Goal: Task Accomplishment & Management: Manage account settings

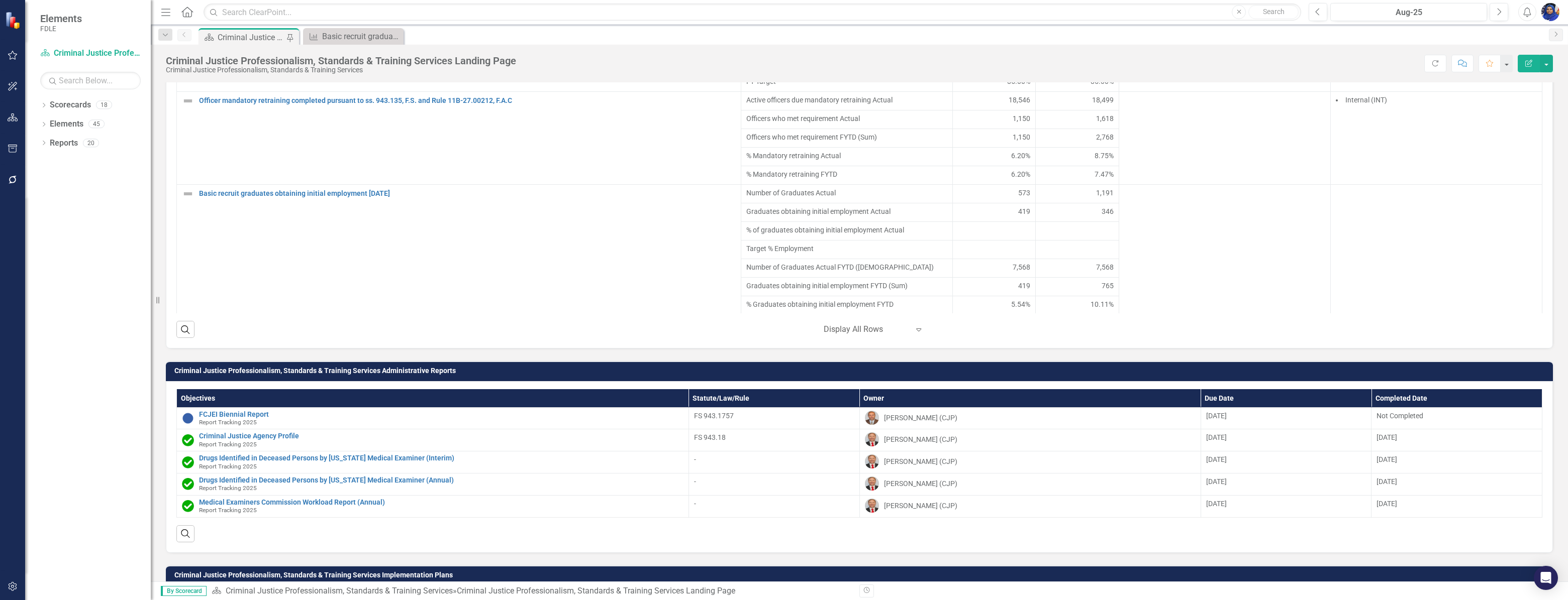
scroll to position [732, 0]
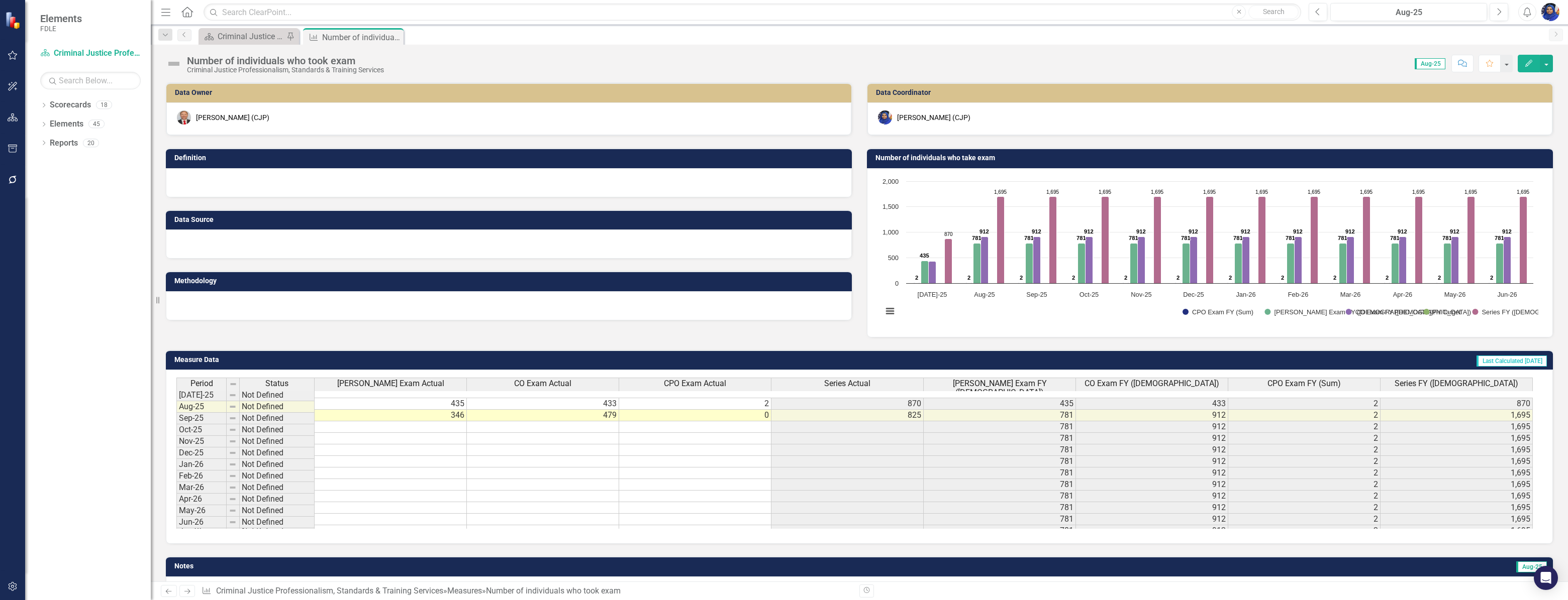
click at [219, 183] on div at bounding box center [508, 183] width 686 height 29
click at [208, 169] on div at bounding box center [508, 183] width 686 height 29
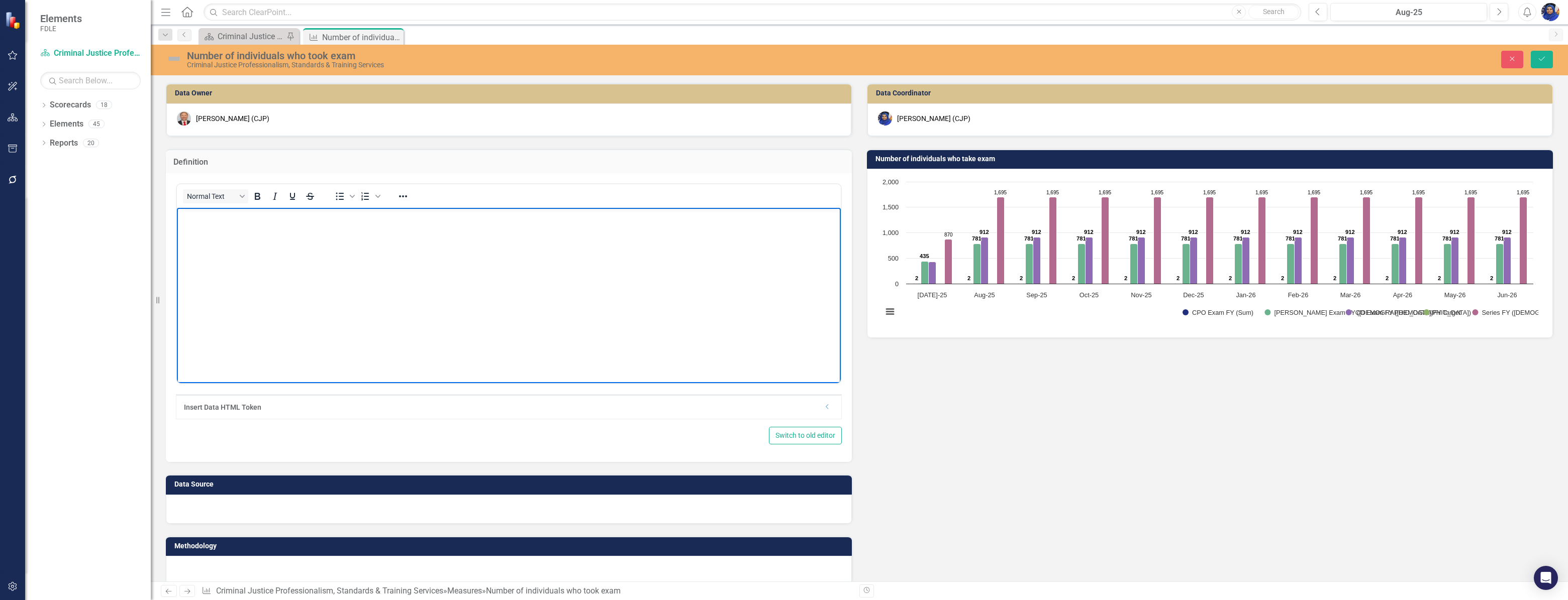
click at [212, 224] on body "Rich Text Area. Press ALT-0 for help." at bounding box center [509, 283] width 664 height 151
click at [337, 197] on icon "Bullet list" at bounding box center [340, 196] width 12 height 12
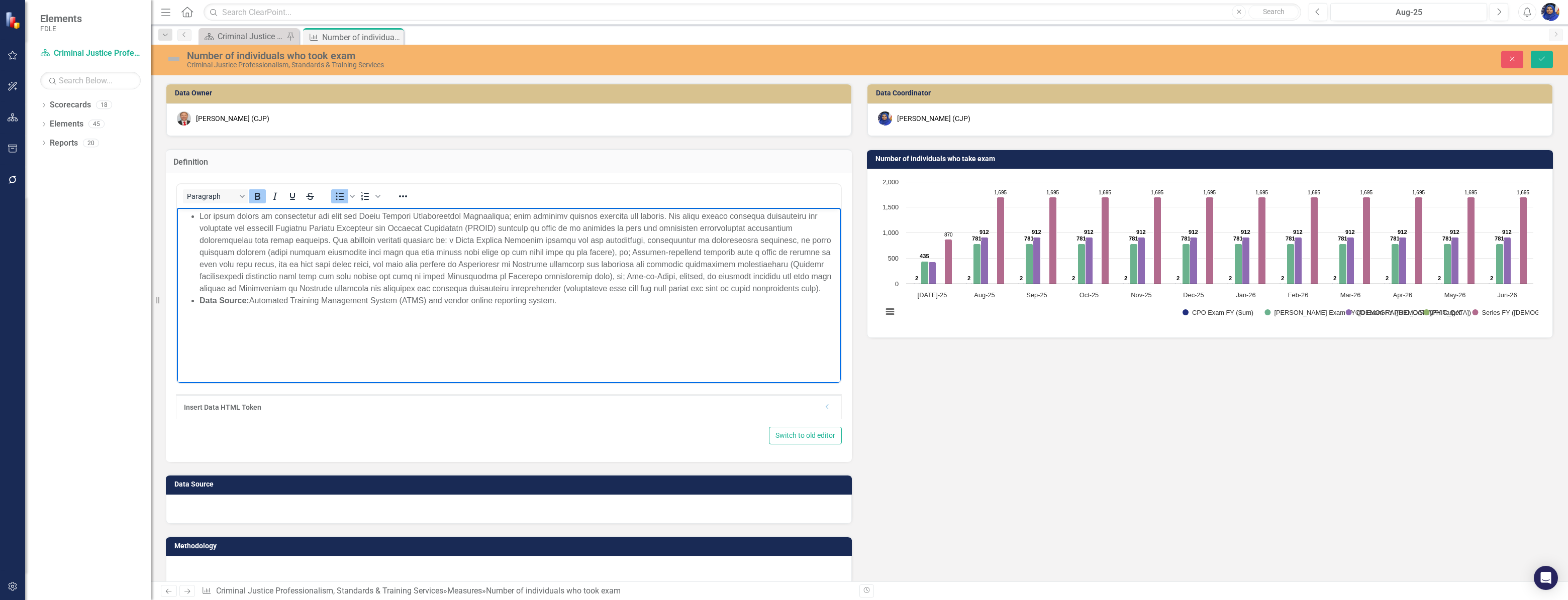
drag, startPoint x: 190, startPoint y: 298, endPoint x: 590, endPoint y: 316, distance: 400.4
click at [590, 316] on body "Data Source: Automated Training Management System (ATMS) and vendor online repo…" at bounding box center [509, 283] width 664 height 151
click at [492, 414] on div "Insert Data HTML Token Dropdown" at bounding box center [509, 407] width 665 height 24
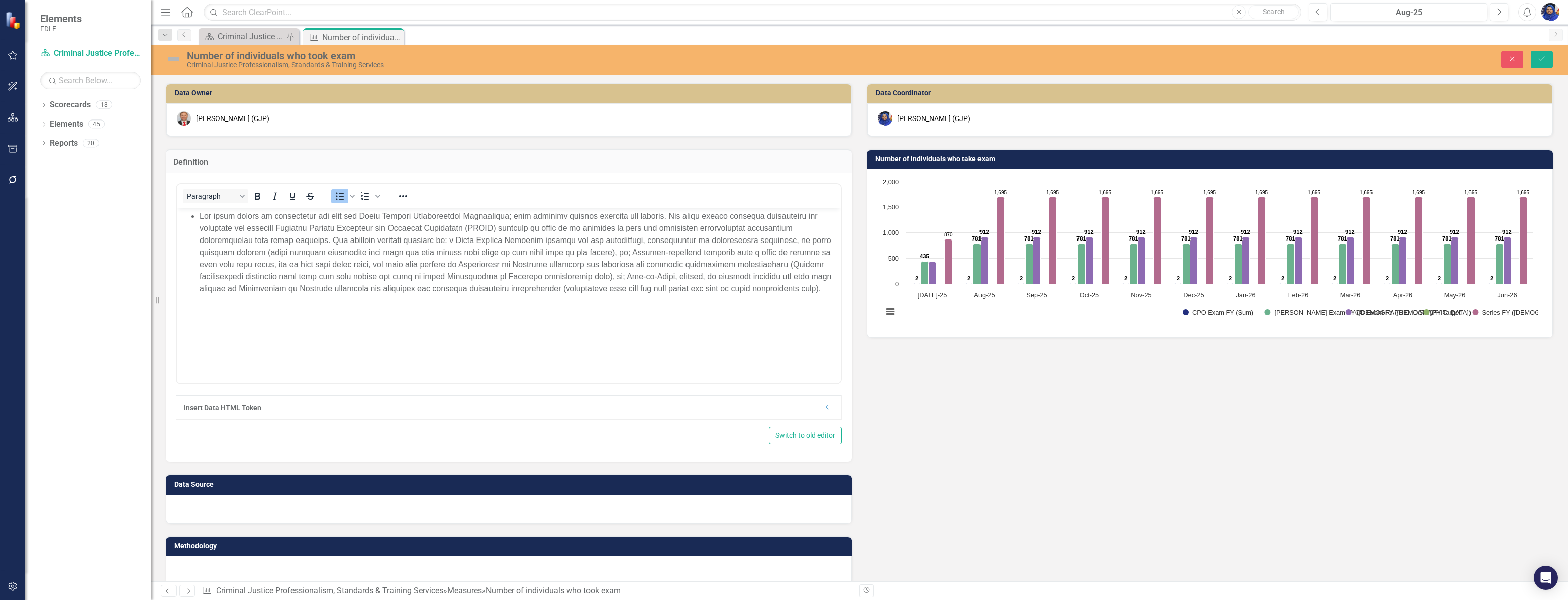
click at [277, 505] on div at bounding box center [508, 509] width 686 height 29
click at [235, 505] on div at bounding box center [508, 509] width 686 height 29
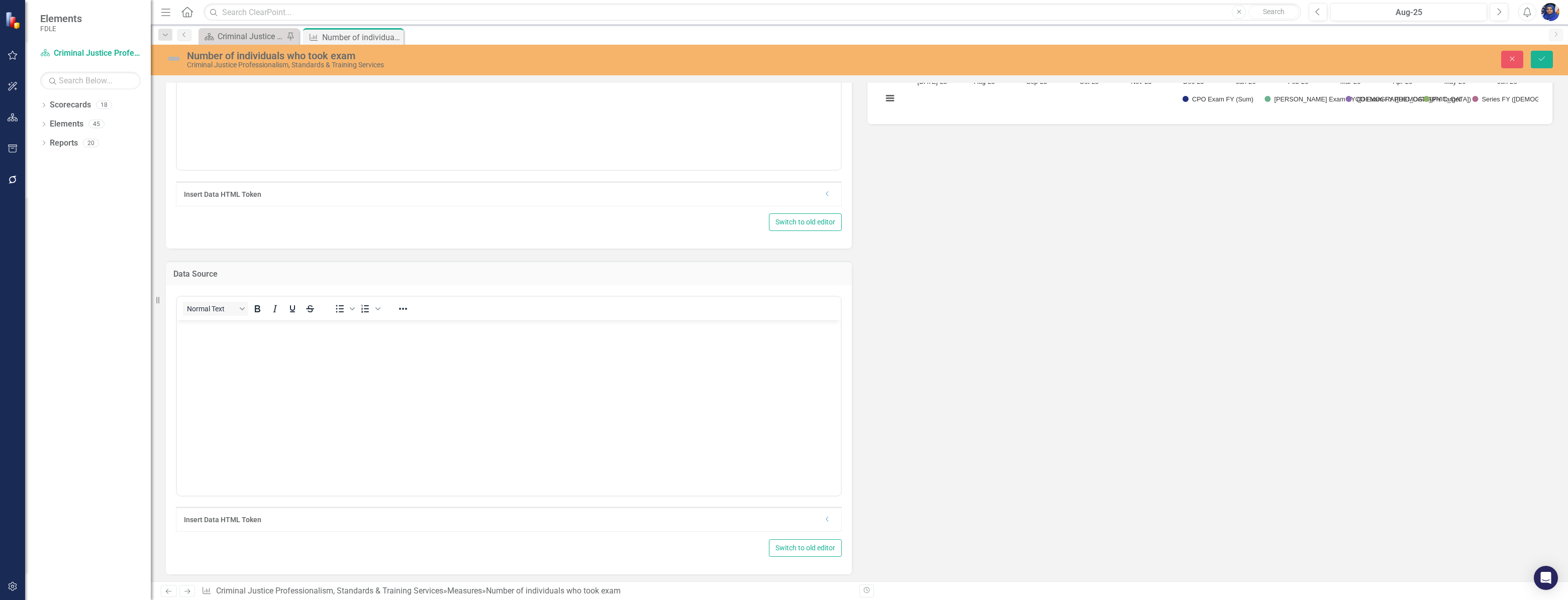
scroll to position [273, 0]
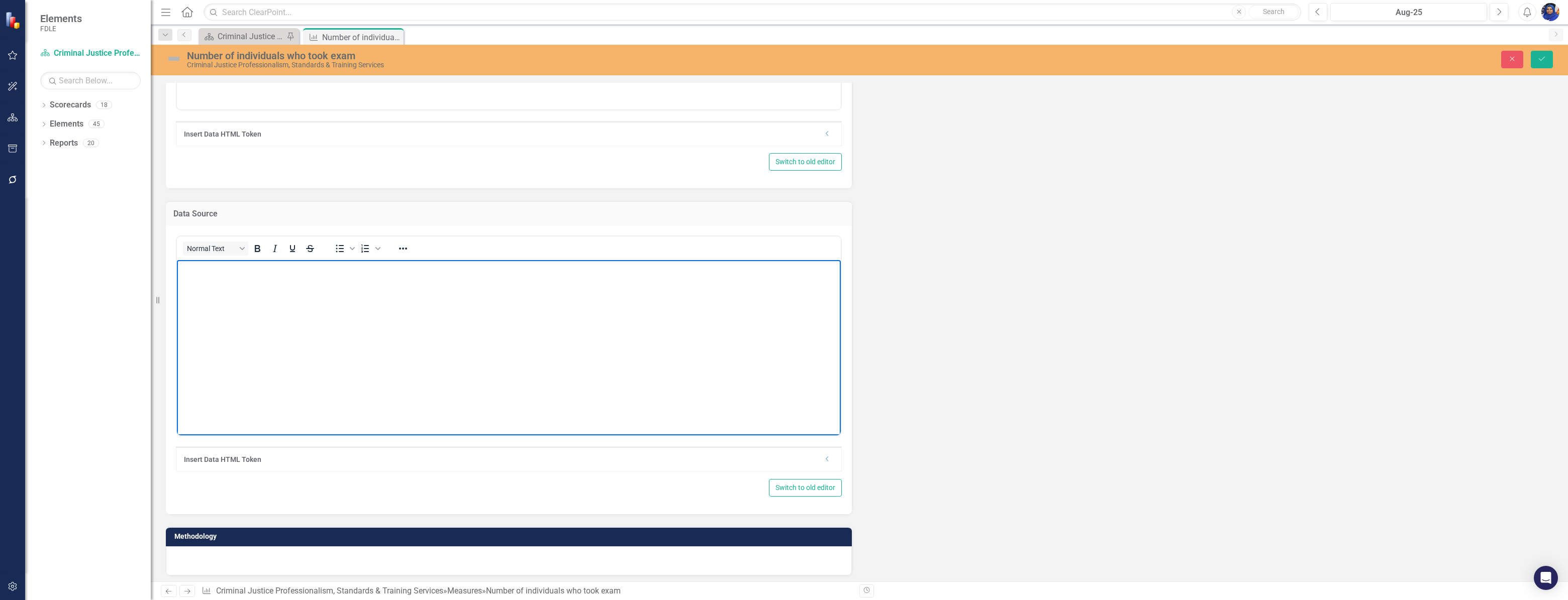
click at [202, 278] on body "Rich Text Area. Press ALT-0 for help." at bounding box center [509, 335] width 664 height 151
click at [341, 248] on icon "Bullet list" at bounding box center [340, 249] width 12 height 12
drag, startPoint x: 249, startPoint y: 268, endPoint x: 201, endPoint y: 267, distance: 48.0
click at [201, 267] on li "Data Source: Automated Training Management System (ATMS) and vendor online repo…" at bounding box center [519, 268] width 639 height 12
click at [201, 282] on li "Rich Text Area. Press ALT-0 for help." at bounding box center [519, 280] width 639 height 12
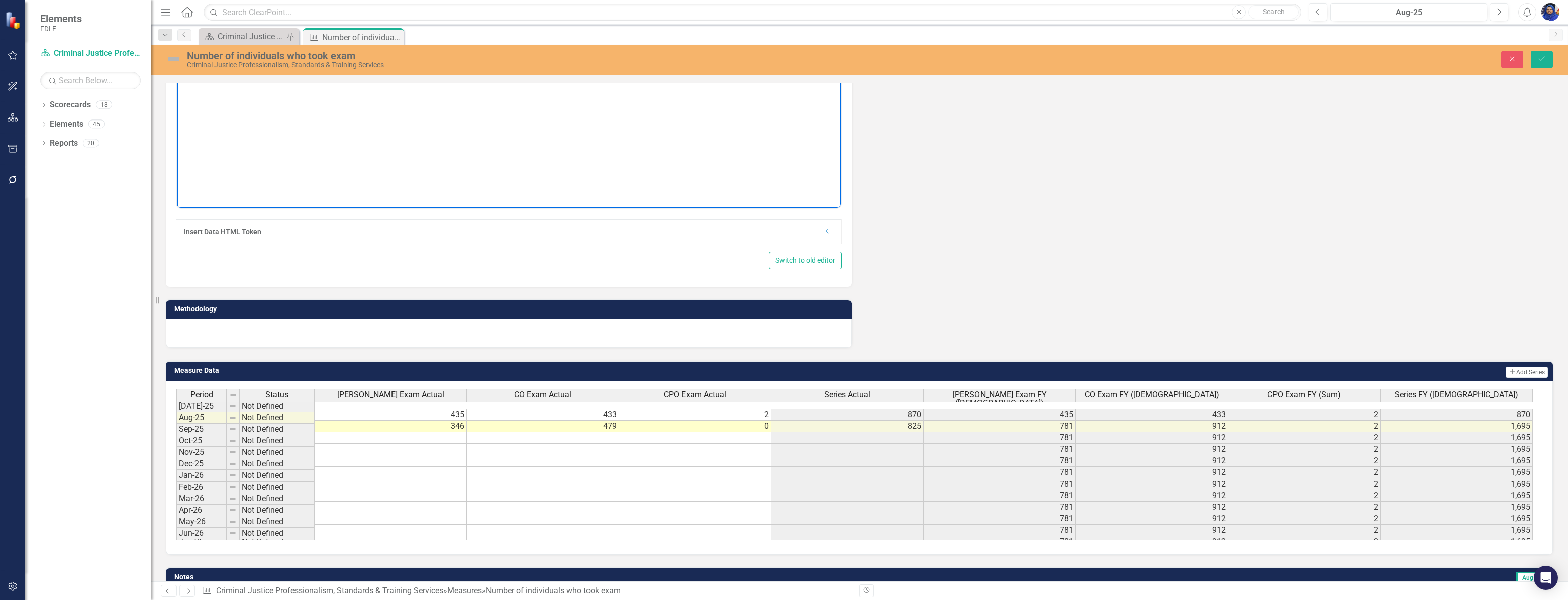
scroll to position [502, 0]
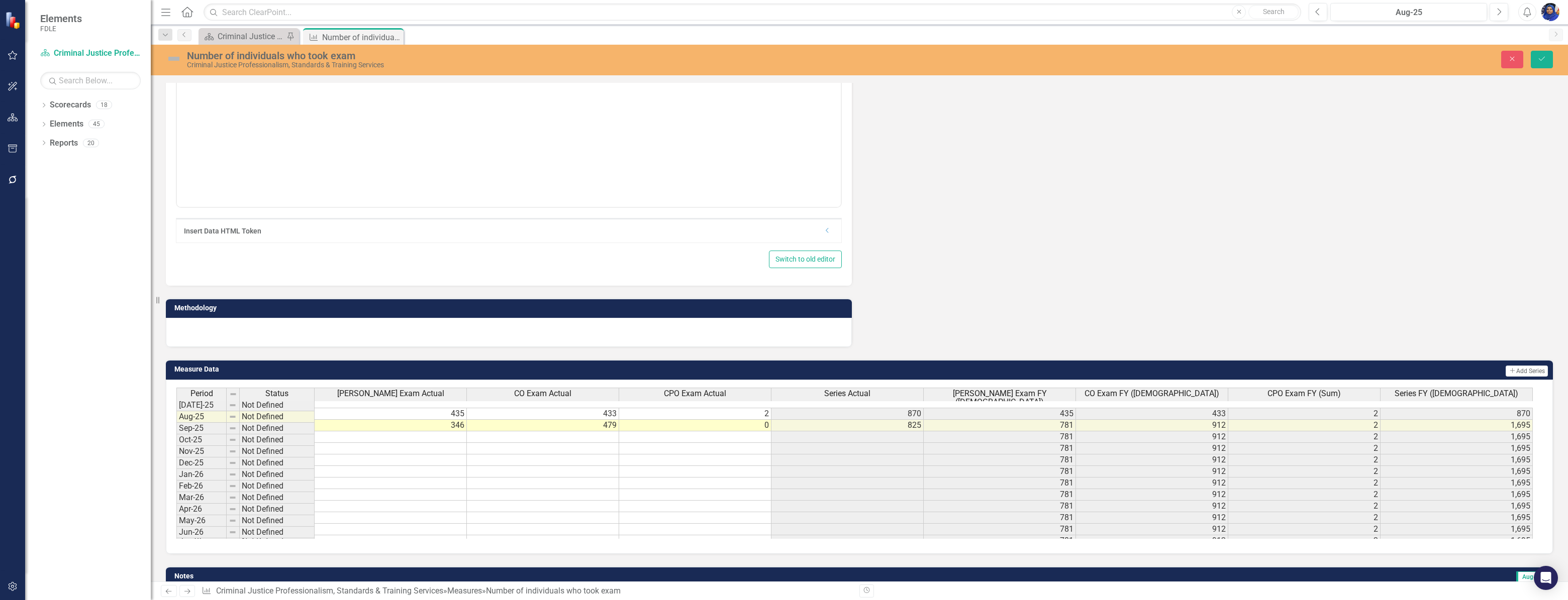
click at [247, 330] on div at bounding box center [508, 332] width 686 height 29
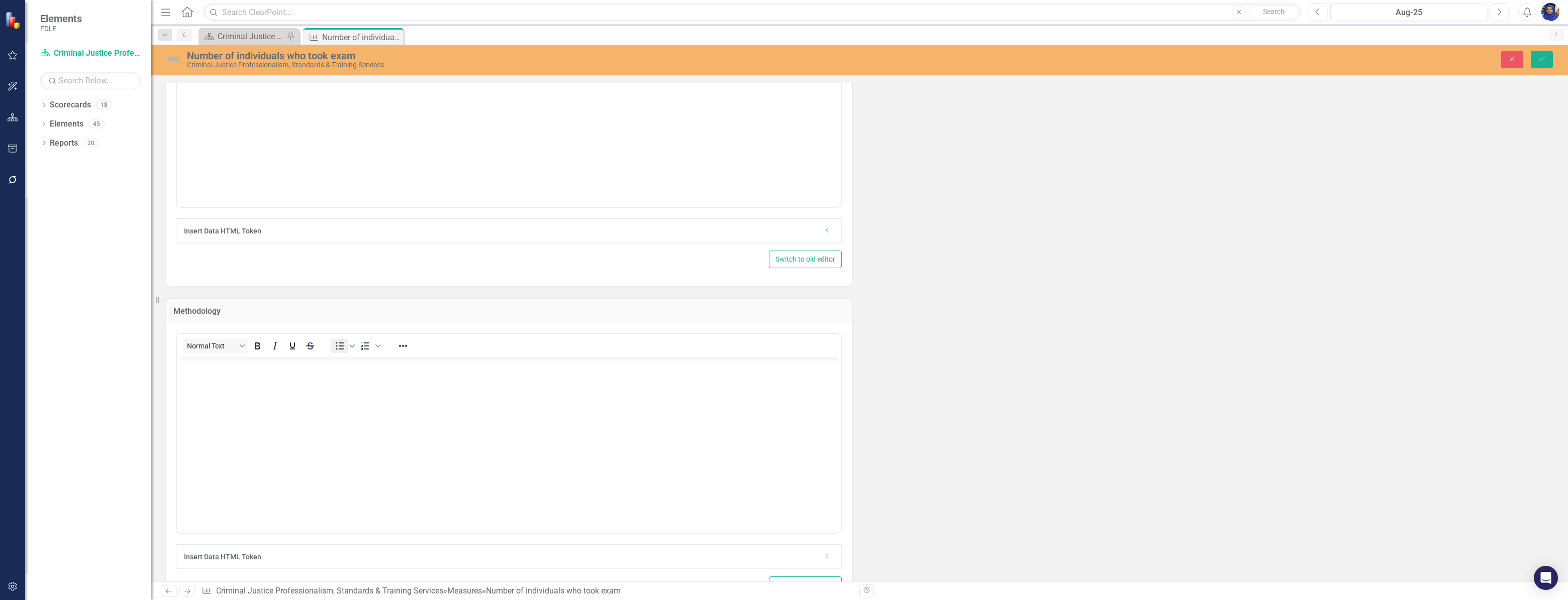
scroll to position [0, 0]
drag, startPoint x: 60, startPoint y: 20, endPoint x: 339, endPoint y: 348, distance: 430.6
click at [339, 348] on icon "Bullet list" at bounding box center [340, 346] width 12 height 12
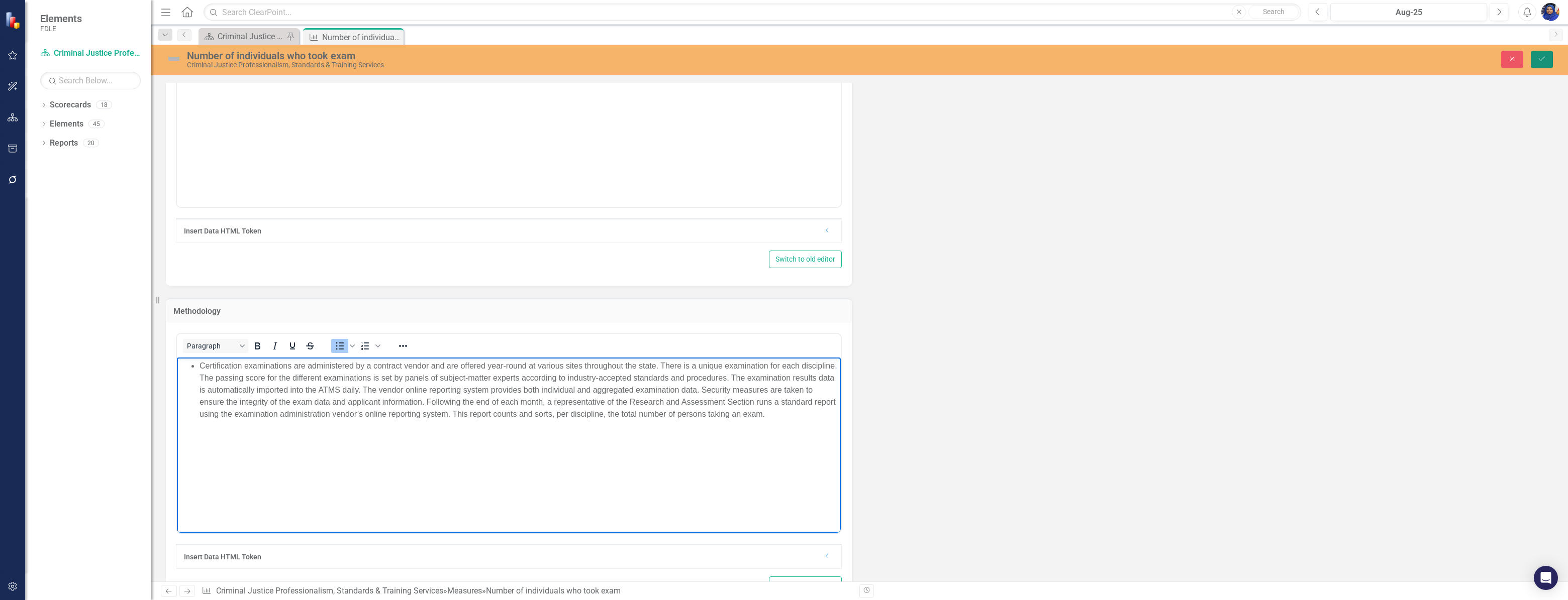
click at [1539, 58] on icon "Save" at bounding box center [1542, 58] width 9 height 7
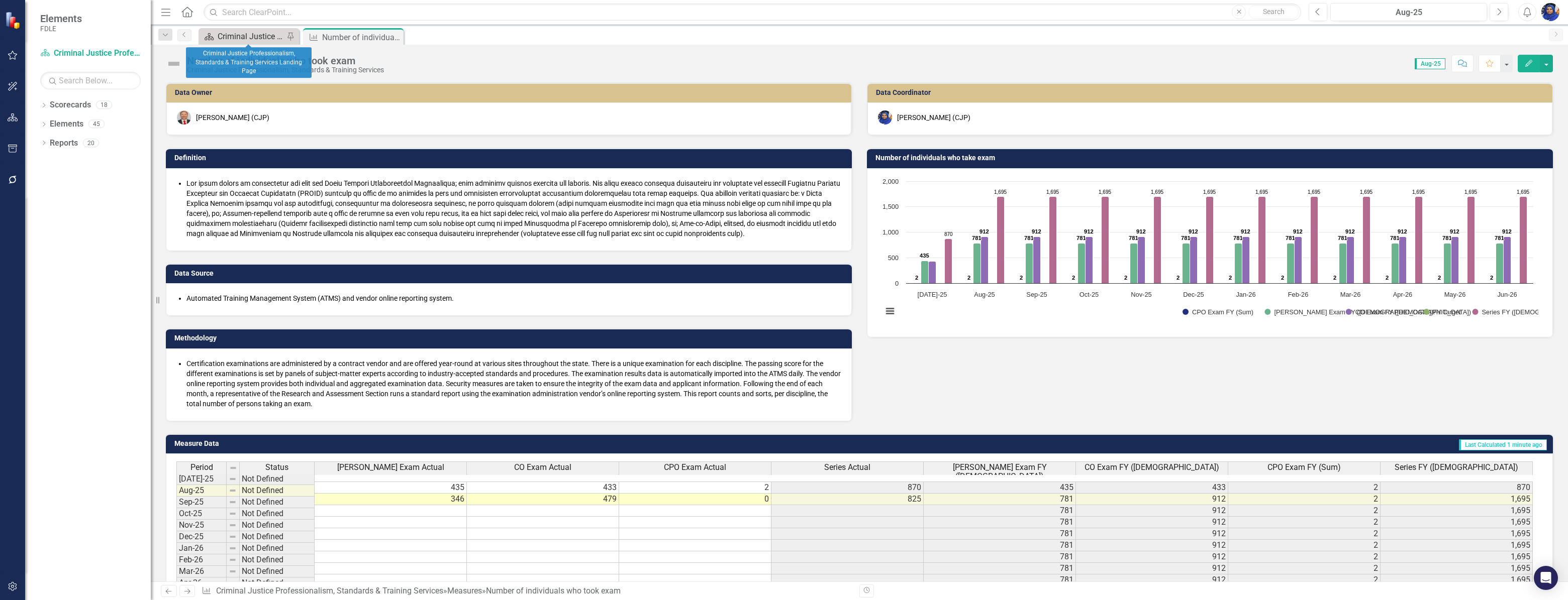
click at [253, 34] on div "Criminal Justice Professionalism, Standards & Training Services Landing Page" at bounding box center [251, 36] width 67 height 13
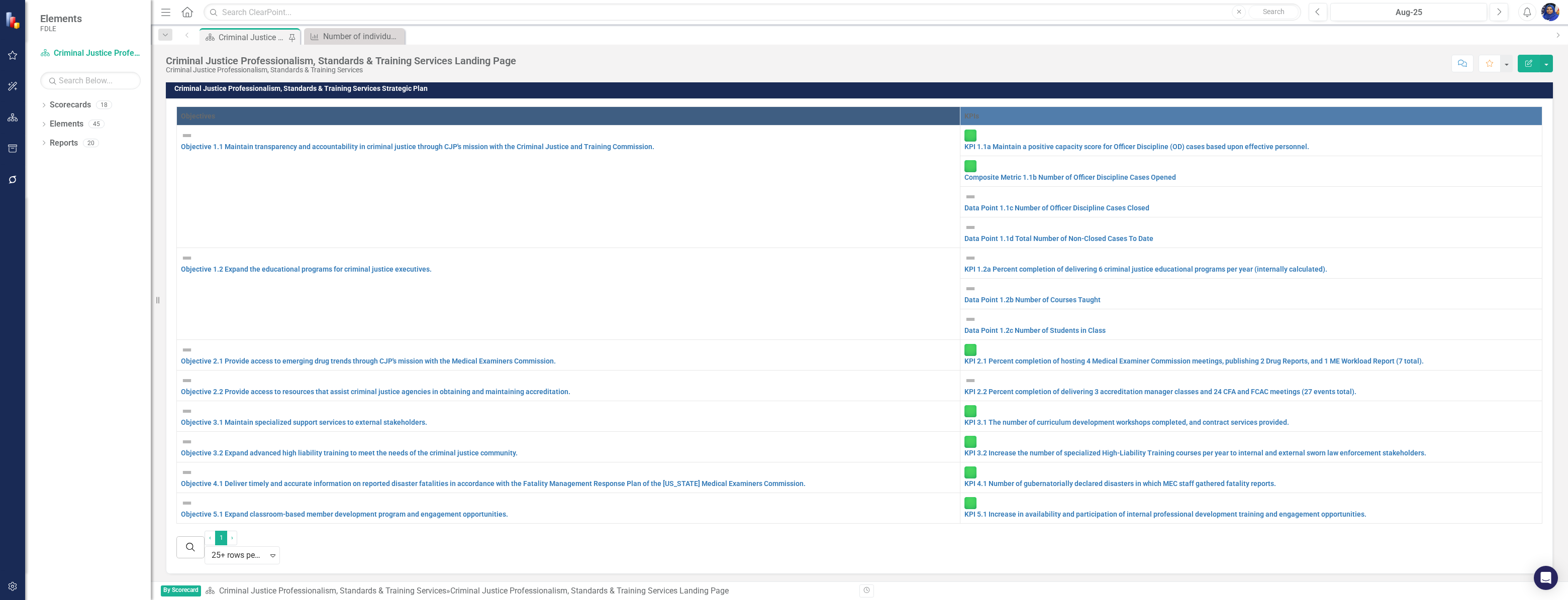
scroll to position [365, 0]
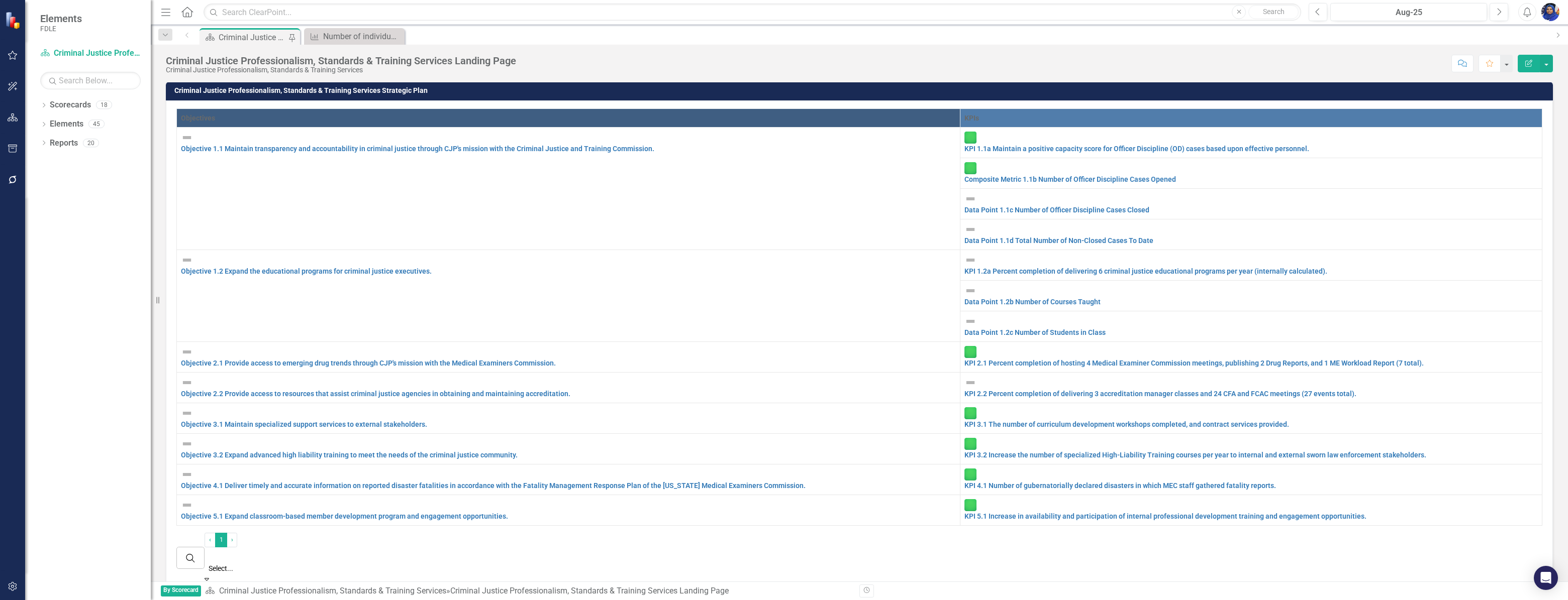
click at [209, 578] on icon at bounding box center [207, 580] width 4 height 3
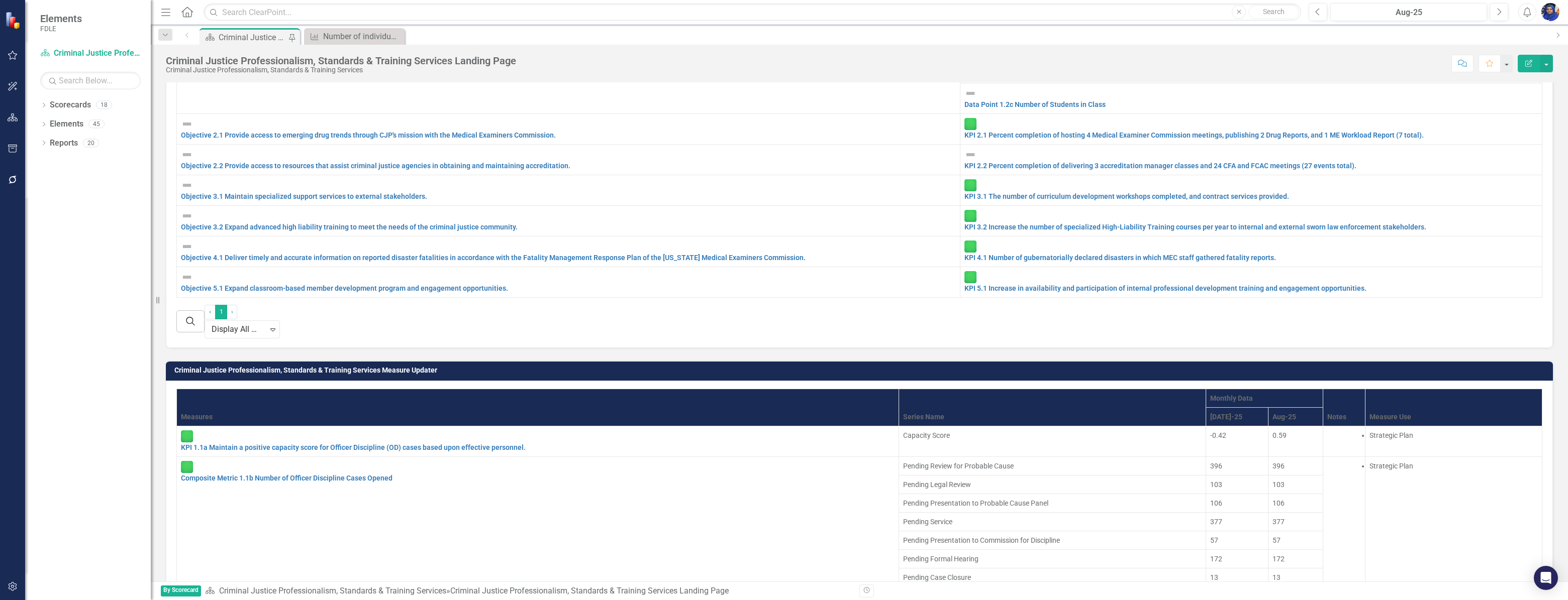
scroll to position [1095, 0]
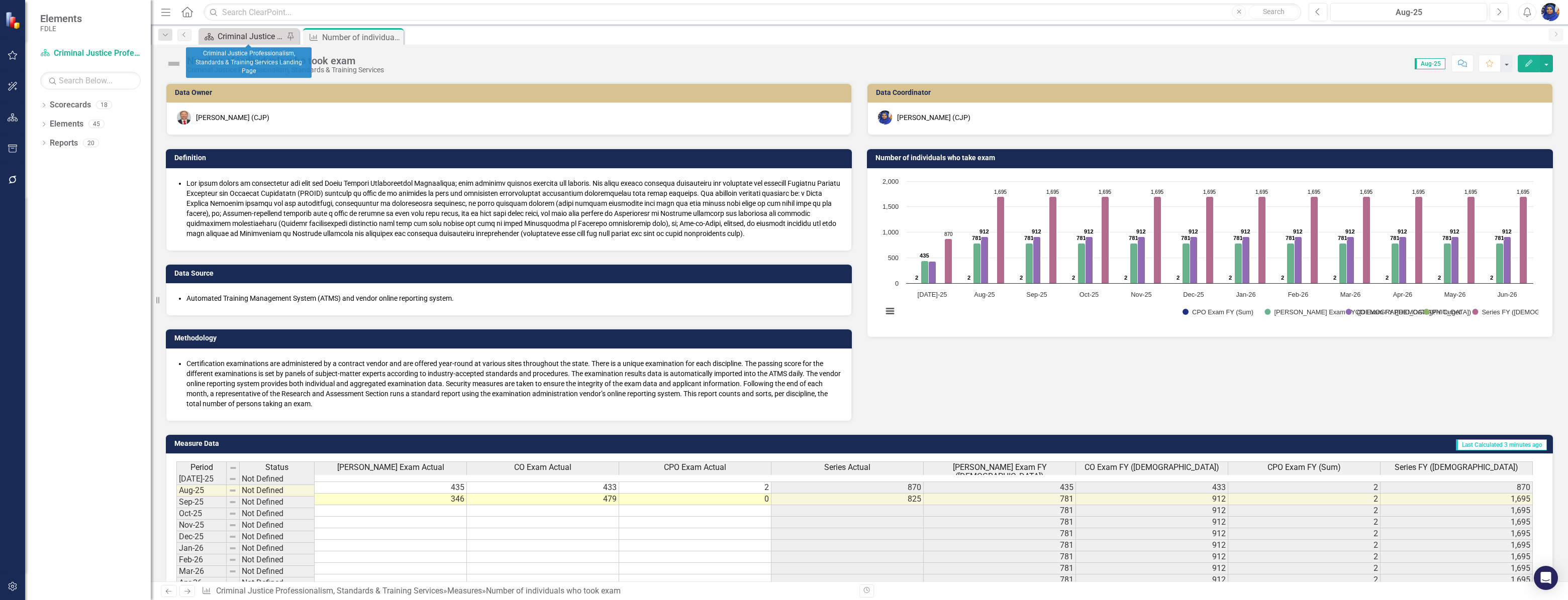
click at [229, 36] on div "Criminal Justice Professionalism, Standards & Training Services Landing Page" at bounding box center [251, 36] width 67 height 13
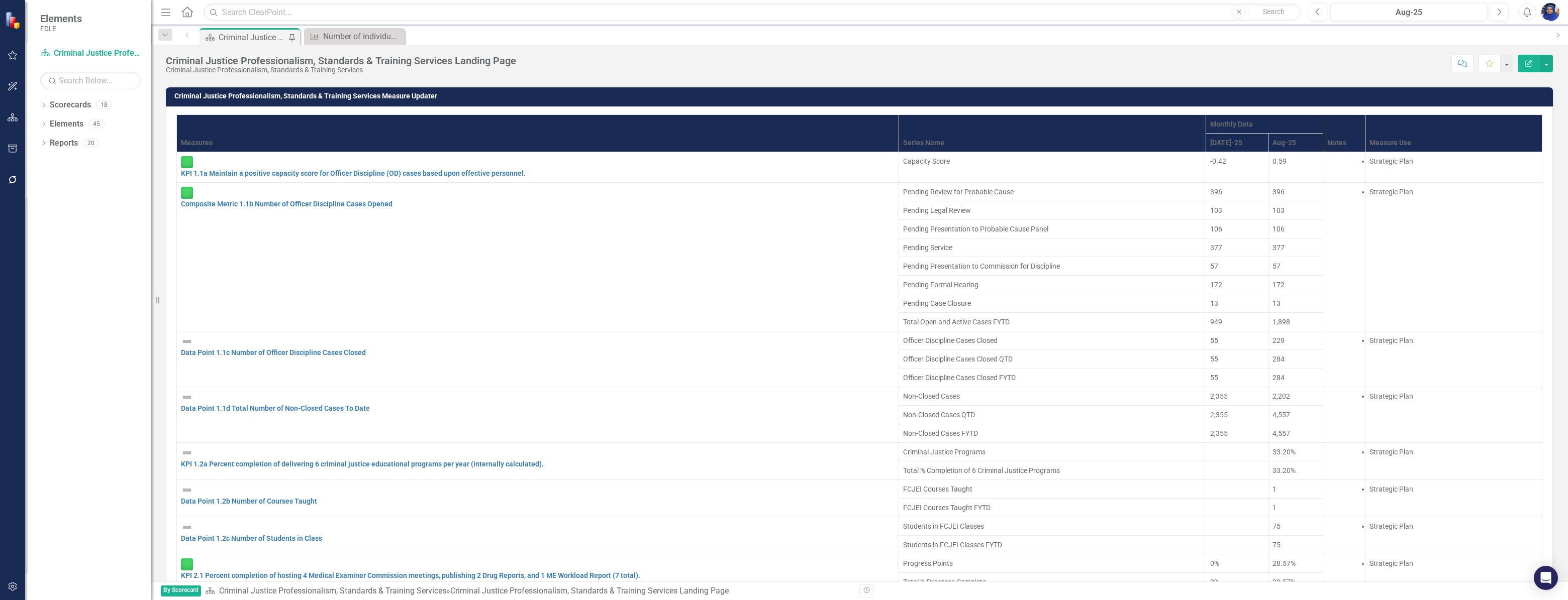
scroll to position [1551, 0]
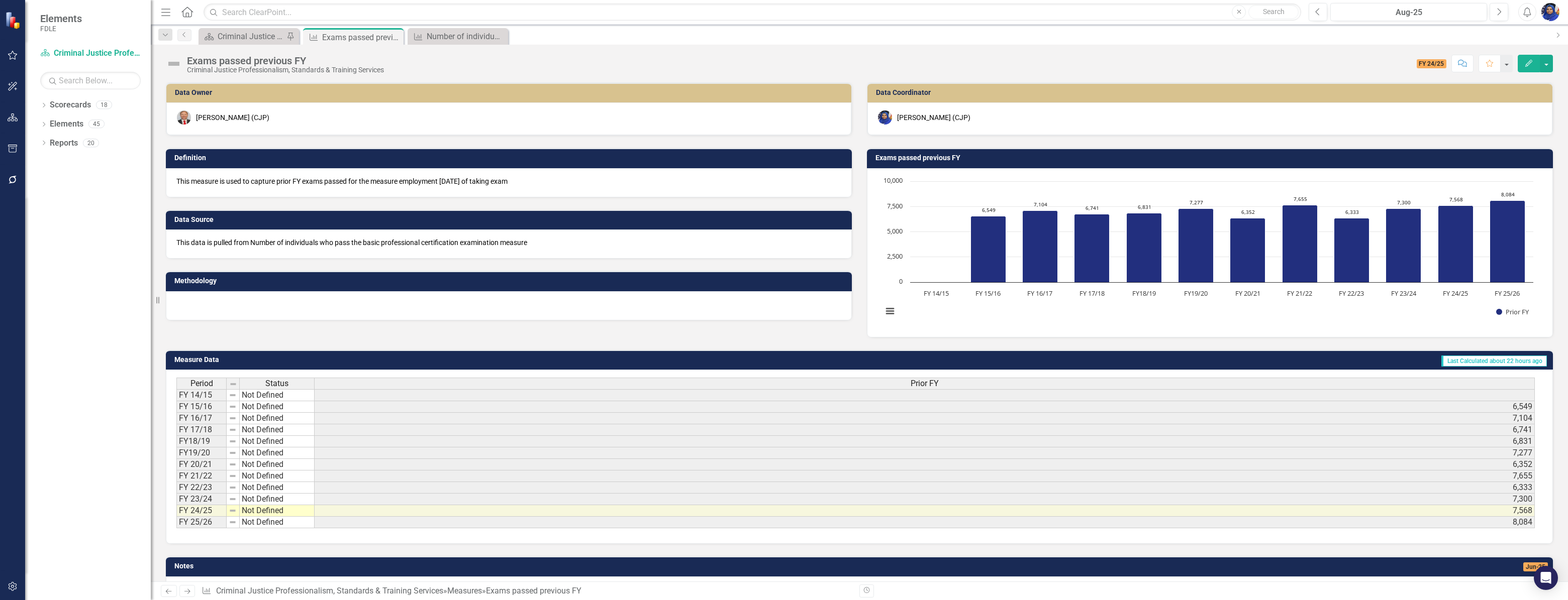
click at [216, 299] on div at bounding box center [508, 306] width 686 height 29
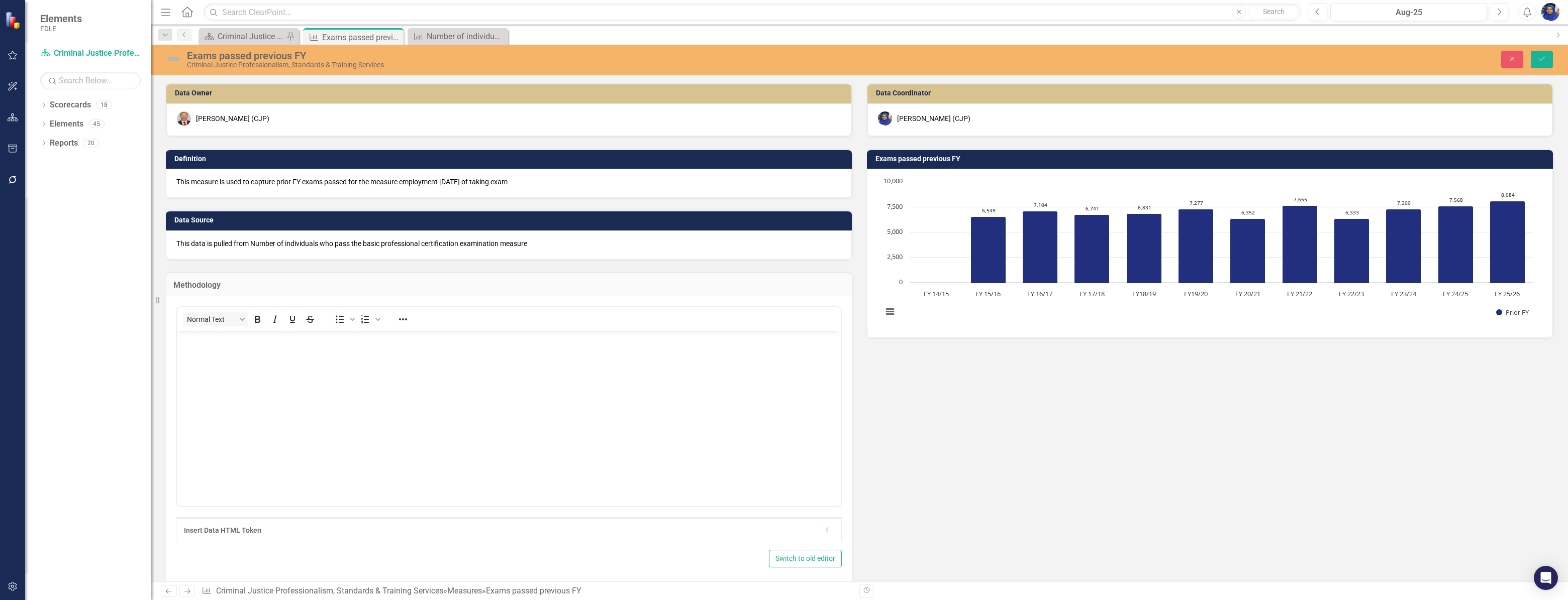
click at [207, 388] on body "Rich Text Area. Press ALT-0 for help." at bounding box center [509, 406] width 664 height 151
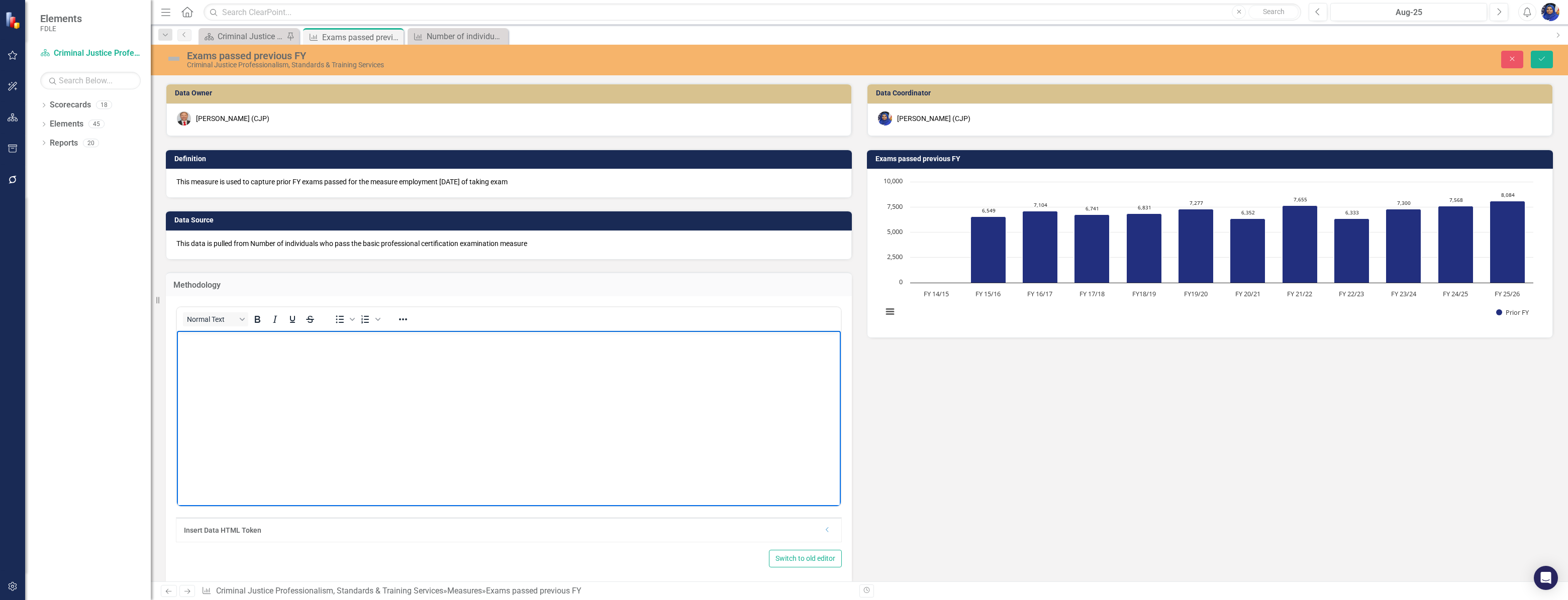
click at [214, 355] on body "Rich Text Area. Press ALT-0 for help." at bounding box center [509, 406] width 664 height 151
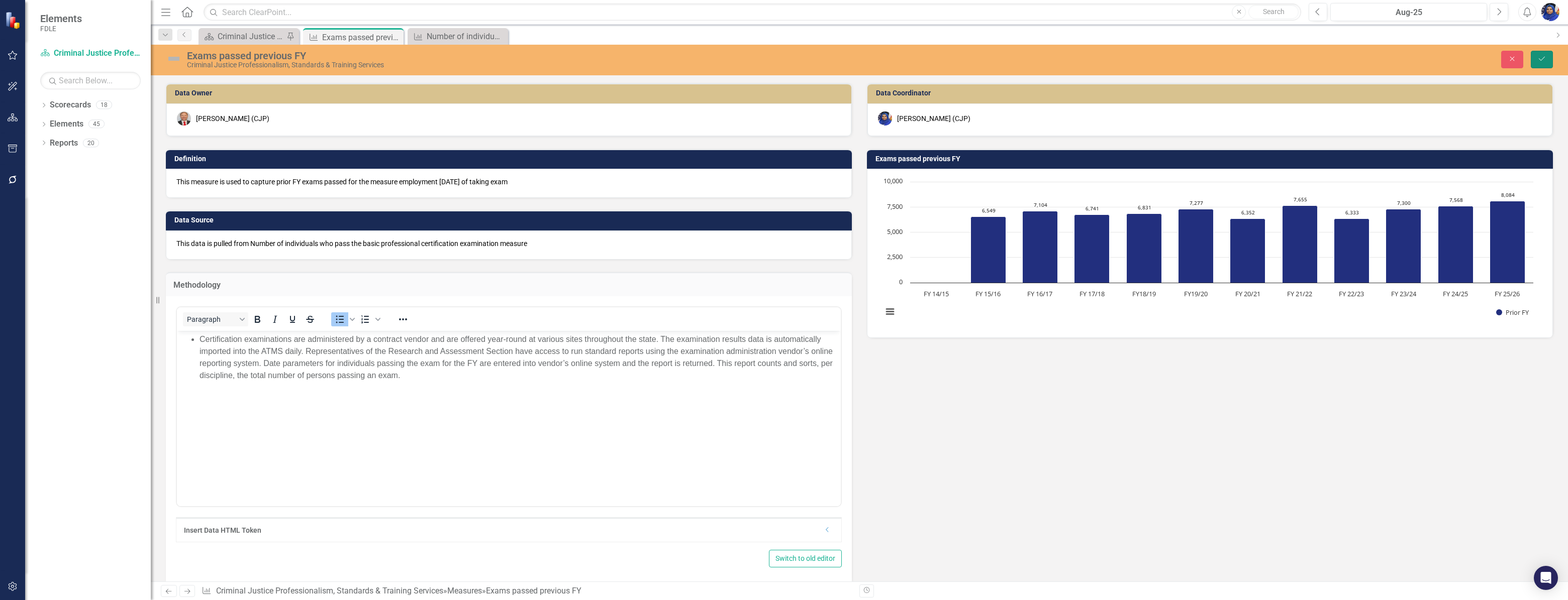
click at [1543, 63] on button "Save" at bounding box center [1542, 59] width 22 height 18
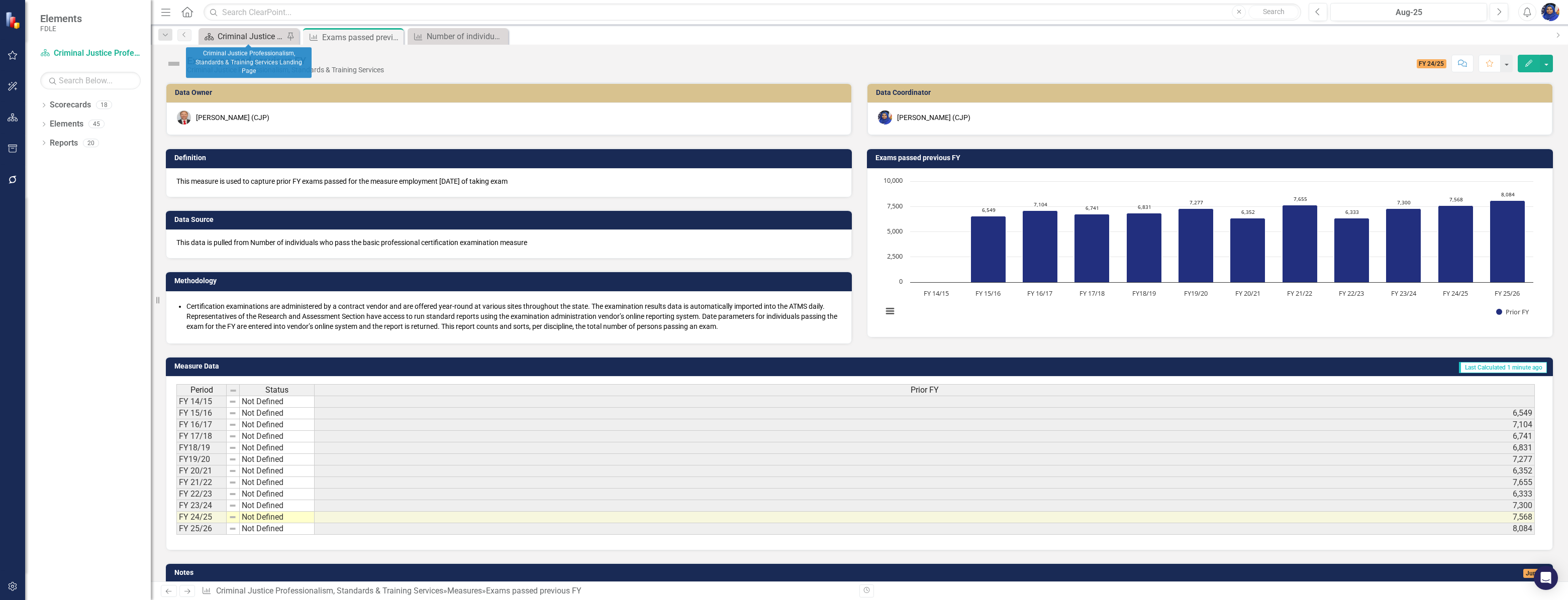
click at [246, 33] on div "Criminal Justice Professionalism, Standards & Training Services Landing Page" at bounding box center [251, 36] width 67 height 13
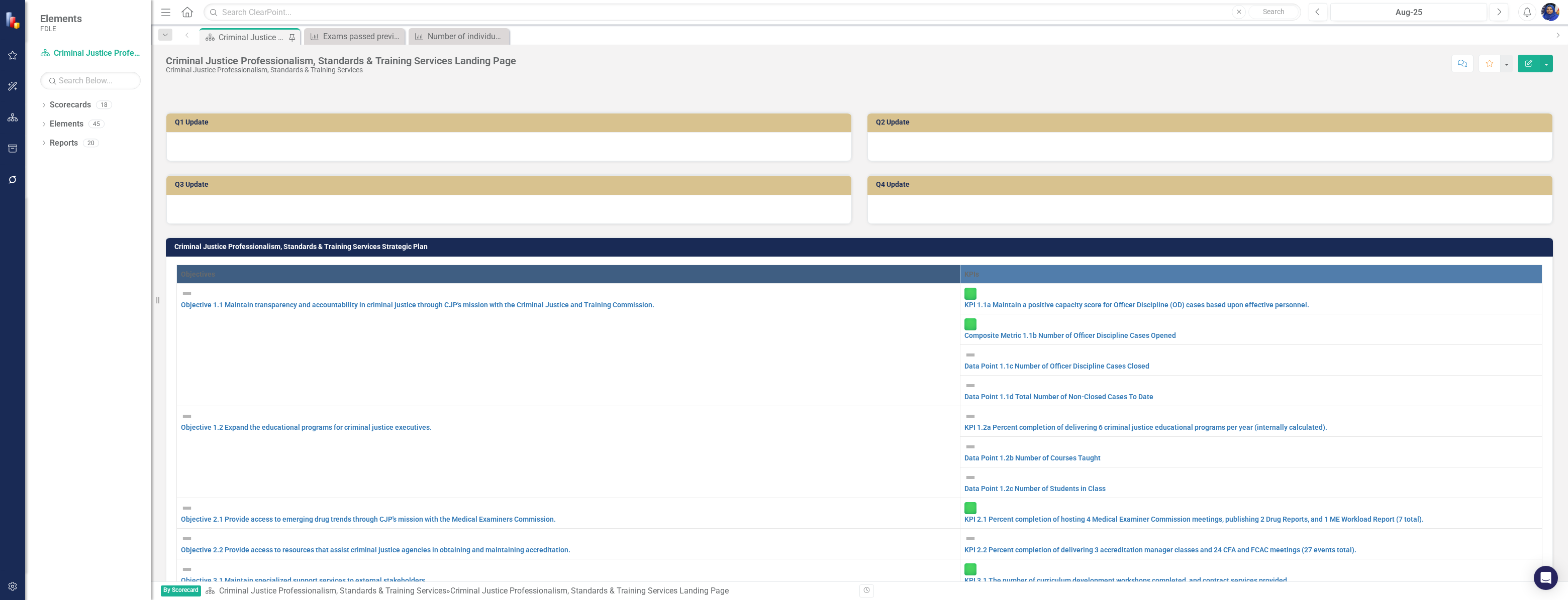
scroll to position [319, 0]
